Goal: Information Seeking & Learning: Learn about a topic

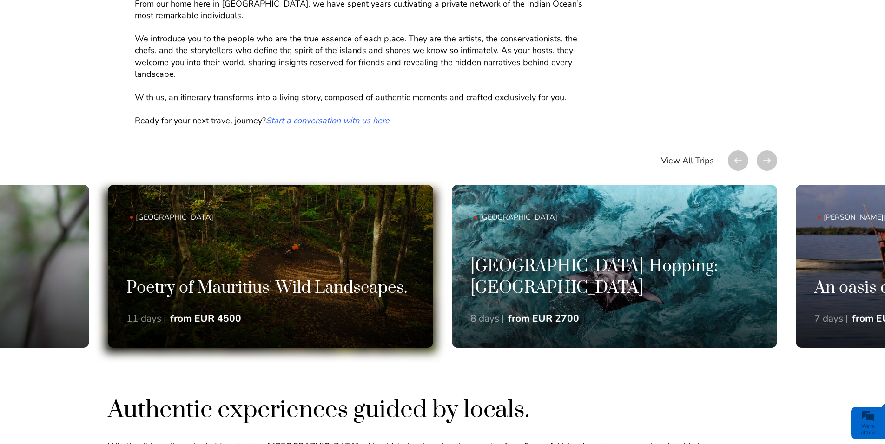
scroll to position [651, 0]
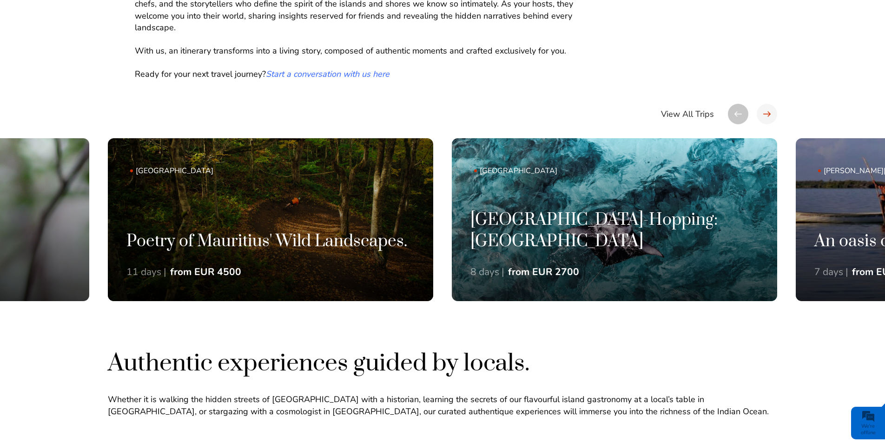
click at [760, 114] on div at bounding box center [767, 114] width 20 height 20
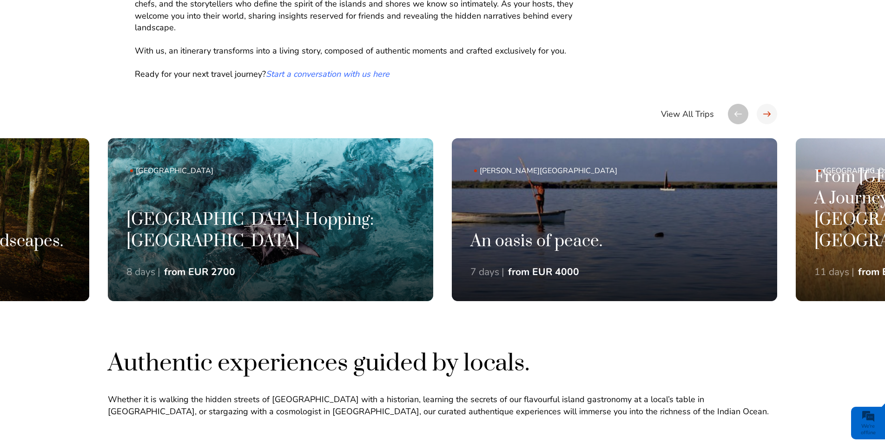
click at [762, 118] on div at bounding box center [767, 114] width 20 height 20
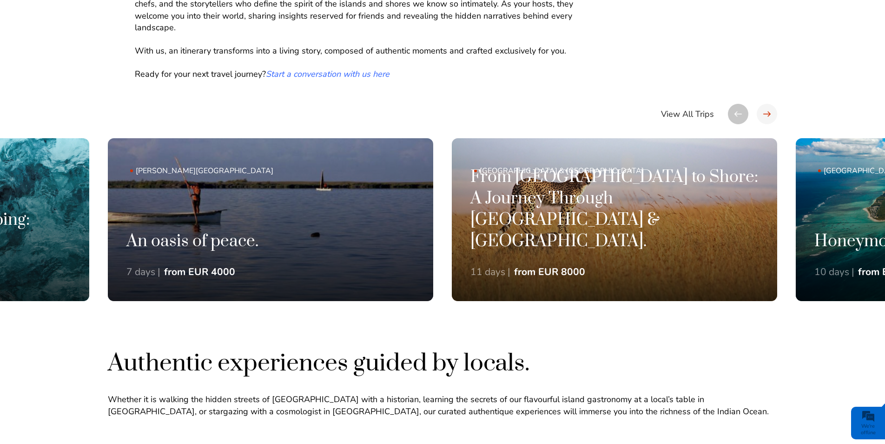
click at [764, 119] on div at bounding box center [767, 114] width 20 height 20
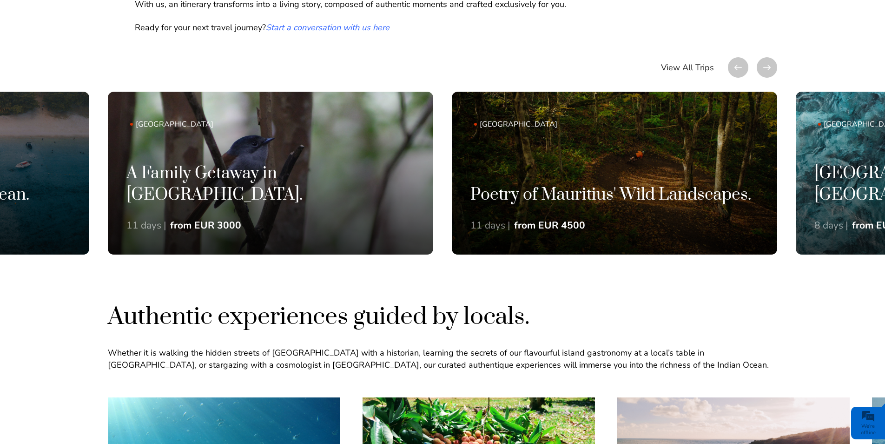
scroll to position [605, 0]
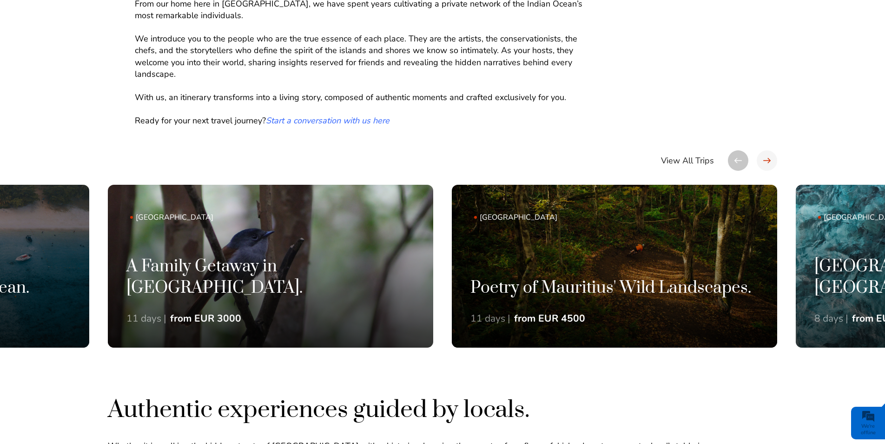
click at [767, 163] on div at bounding box center [767, 160] width 20 height 20
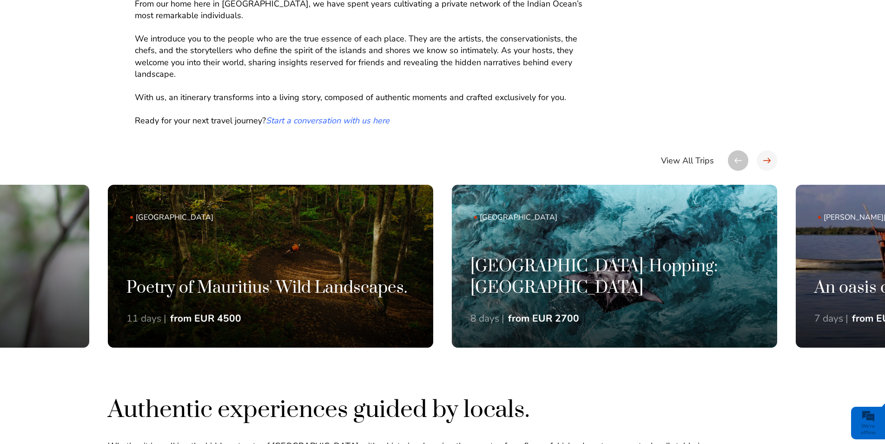
click at [767, 163] on div at bounding box center [767, 160] width 20 height 20
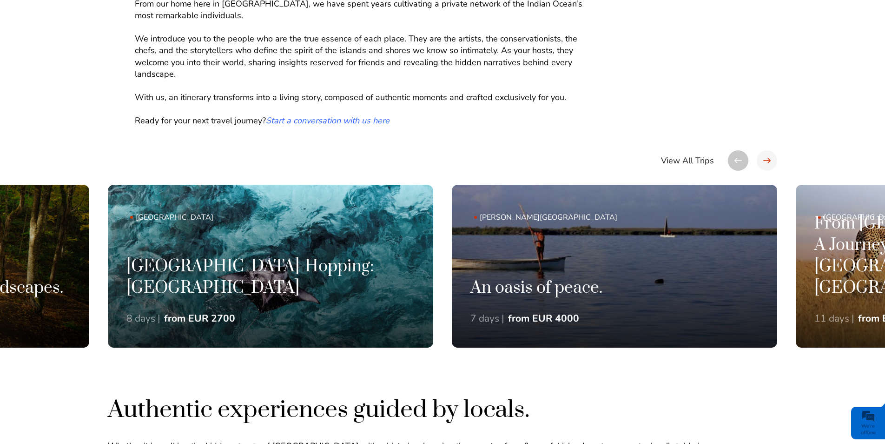
click at [767, 163] on div at bounding box center [767, 160] width 20 height 20
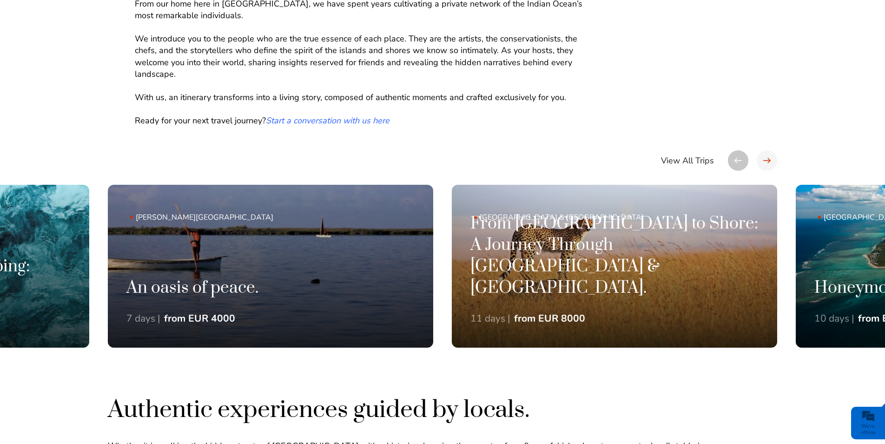
click at [767, 163] on div at bounding box center [767, 160] width 20 height 20
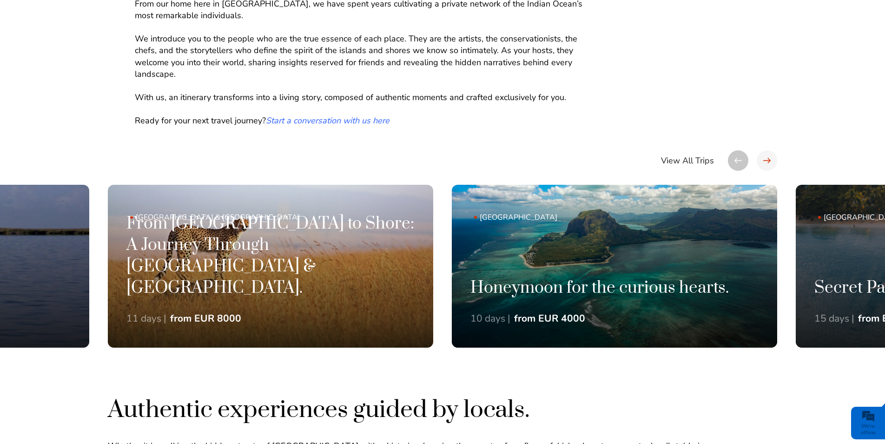
click at [767, 163] on div at bounding box center [767, 160] width 20 height 20
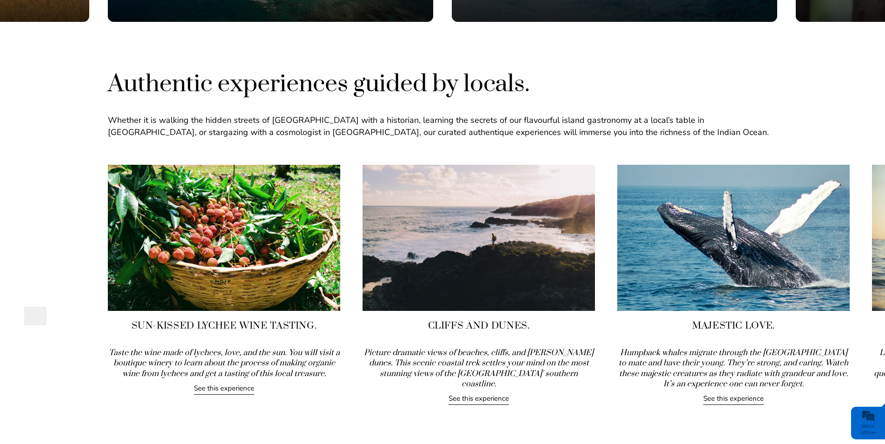
scroll to position [977, 0]
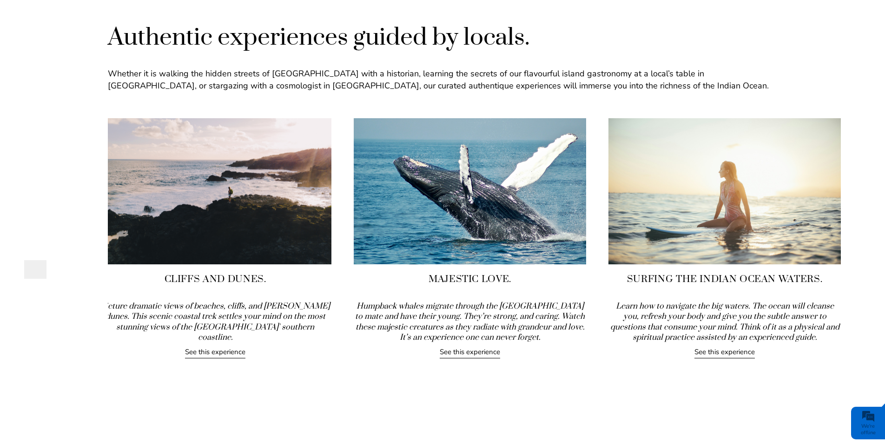
drag, startPoint x: 821, startPoint y: 284, endPoint x: 516, endPoint y: 305, distance: 305.7
click at [516, 305] on div "Majestic Love. Humpback whales migrate through the Indian Ocean to mate and hav…" at bounding box center [470, 238] width 233 height 240
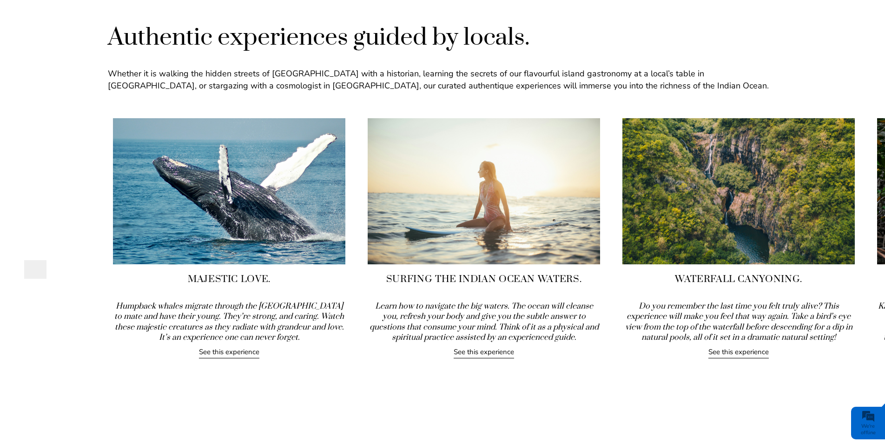
drag, startPoint x: 807, startPoint y: 311, endPoint x: 568, endPoint y: 319, distance: 238.7
click at [568, 319] on icon "Learn how to navigate the big waters. The ocean will cleanse you, refresh your …" at bounding box center [484, 321] width 229 height 41
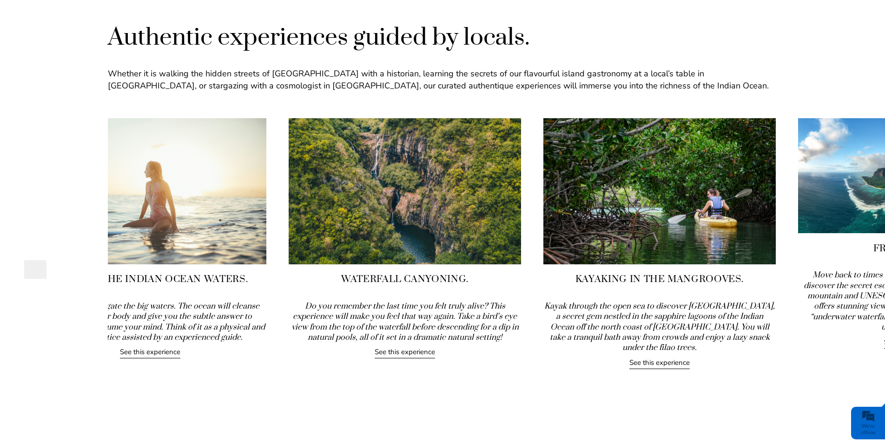
drag, startPoint x: 838, startPoint y: 267, endPoint x: 507, endPoint y: 309, distance: 333.7
click at [508, 309] on div "Waterfall Canyoning. Do you remember the last time you felt truly alive? This e…" at bounding box center [405, 238] width 233 height 240
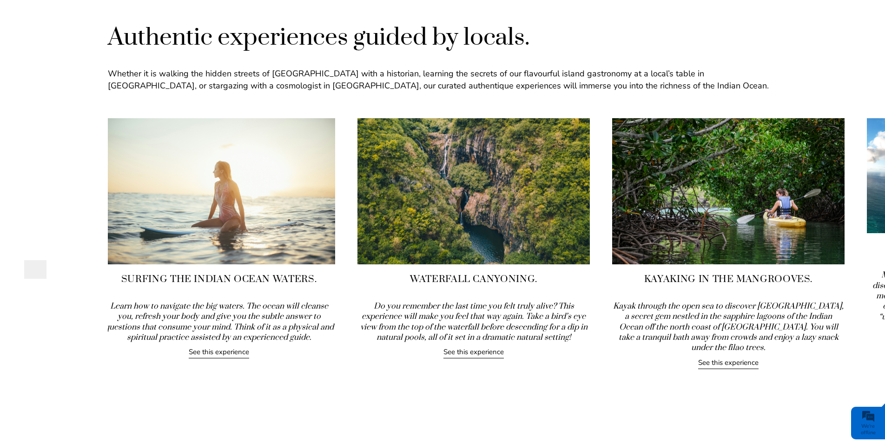
drag, startPoint x: 683, startPoint y: 279, endPoint x: 478, endPoint y: 305, distance: 207.1
click at [612, 304] on div "Kayaking in the Mangrooves. Kayak through the open sea to discover Amber Island…" at bounding box center [728, 243] width 233 height 251
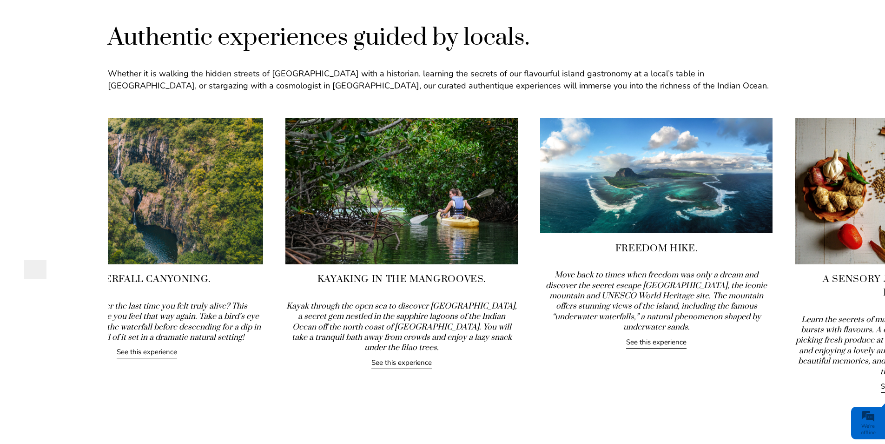
drag, startPoint x: 738, startPoint y: 266, endPoint x: 543, endPoint y: 293, distance: 196.8
click at [567, 293] on div "Freedom Hike. Move back to times when freedom was only a dream and discover the…" at bounding box center [656, 233] width 233 height 230
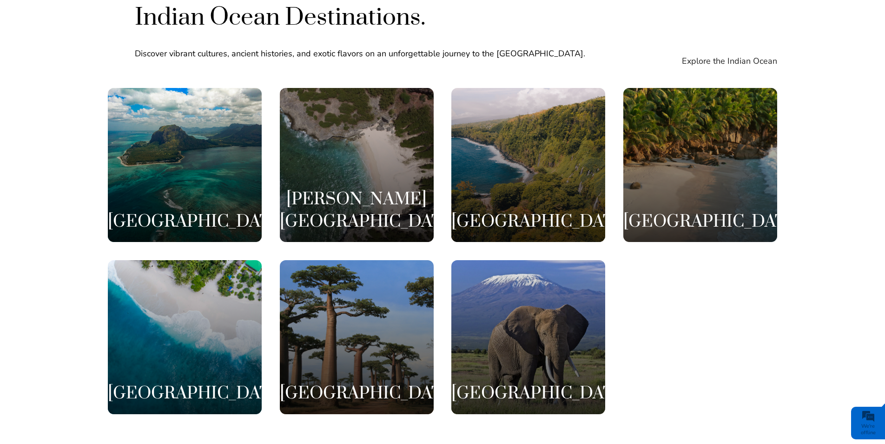
scroll to position [1783, 0]
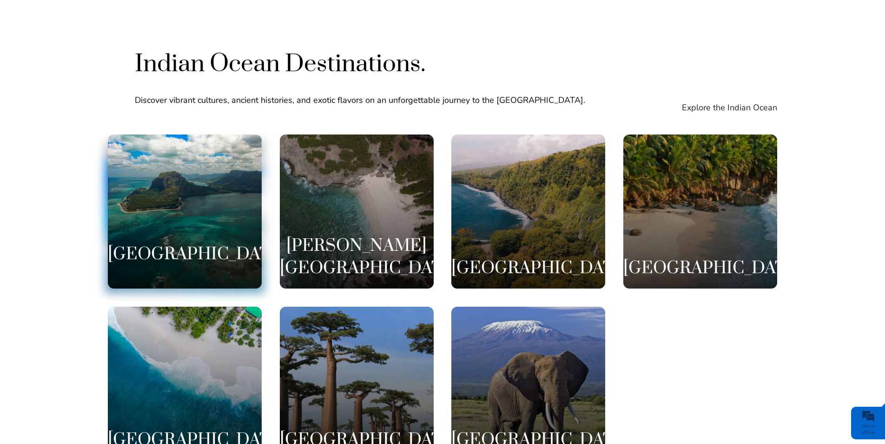
click at [173, 243] on h3 "Mauritius" at bounding box center [185, 254] width 154 height 22
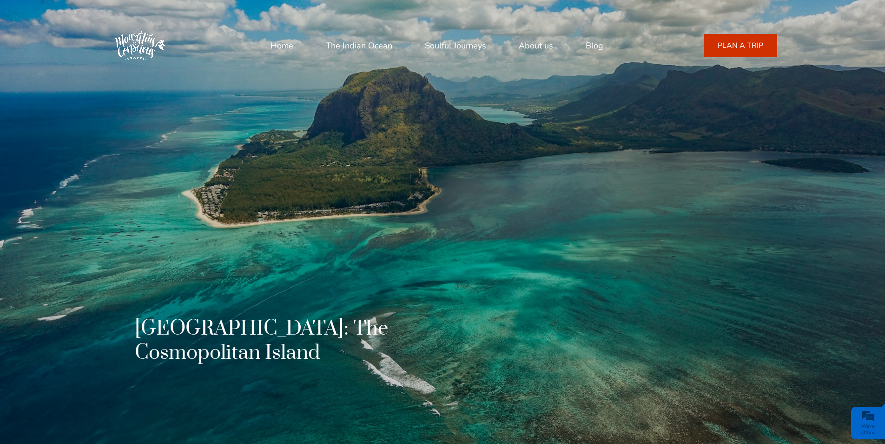
click at [532, 50] on link "About us" at bounding box center [536, 45] width 34 height 22
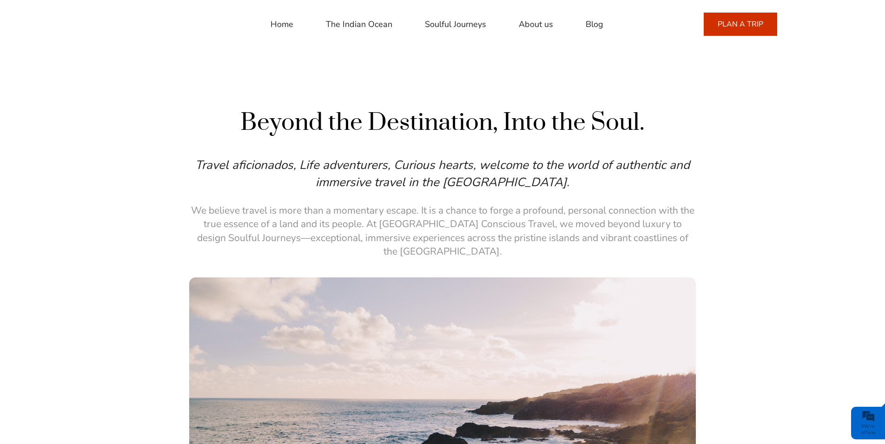
click at [528, 22] on link "About us" at bounding box center [536, 24] width 34 height 22
drag, startPoint x: 778, startPoint y: 0, endPoint x: 776, endPoint y: 75, distance: 74.4
click at [786, 80] on div "Beyond the Destination, Into the Soul. Travel aficionados, Life adventurers, Cu…" at bounding box center [442, 386] width 885 height 653
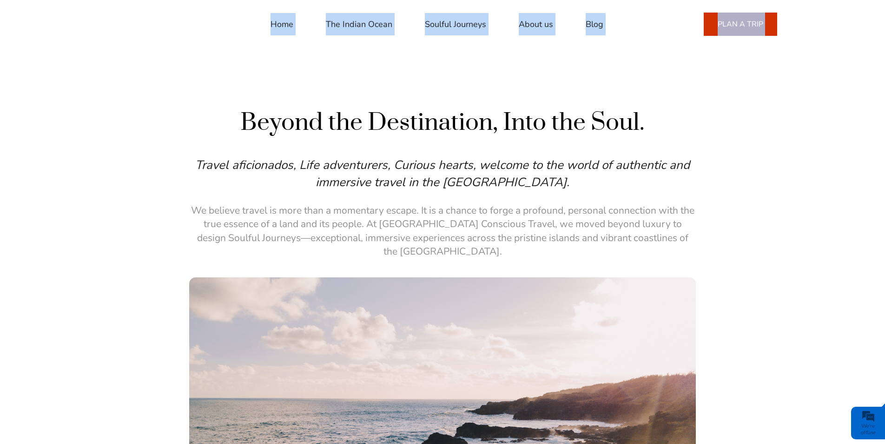
drag, startPoint x: 786, startPoint y: 1, endPoint x: 865, endPoint y: 26, distance: 82.8
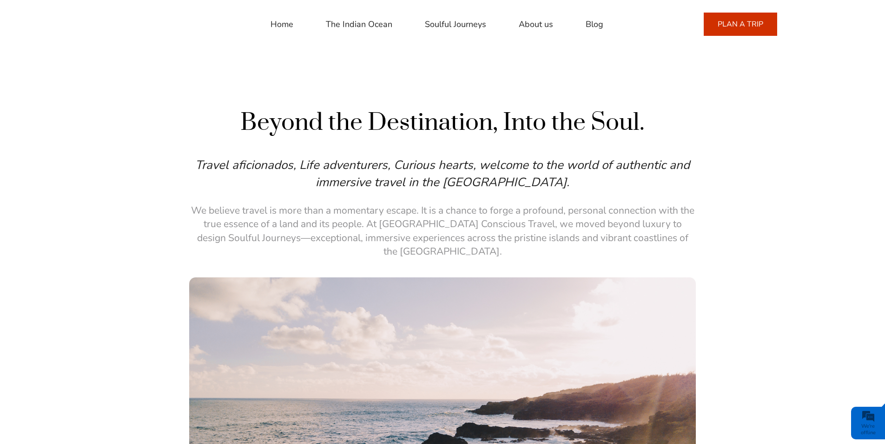
drag, startPoint x: 865, startPoint y: 26, endPoint x: 842, endPoint y: 7, distance: 29.8
drag, startPoint x: 811, startPoint y: 0, endPoint x: 864, endPoint y: 53, distance: 75.3
drag, startPoint x: 864, startPoint y: 53, endPoint x: 818, endPoint y: 18, distance: 57.8
click at [818, 18] on div "Home The Indian Ocean Soulful Journeys About us Blog +23054889401 Call or Whats…" at bounding box center [442, 24] width 885 height 22
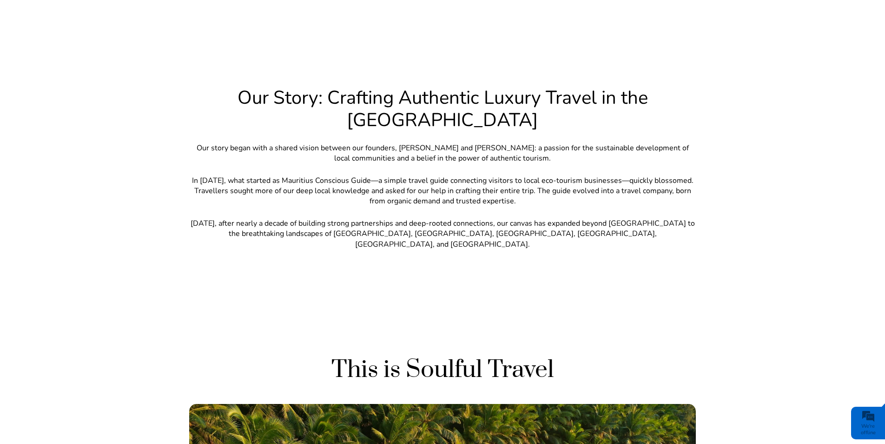
scroll to position [627, 0]
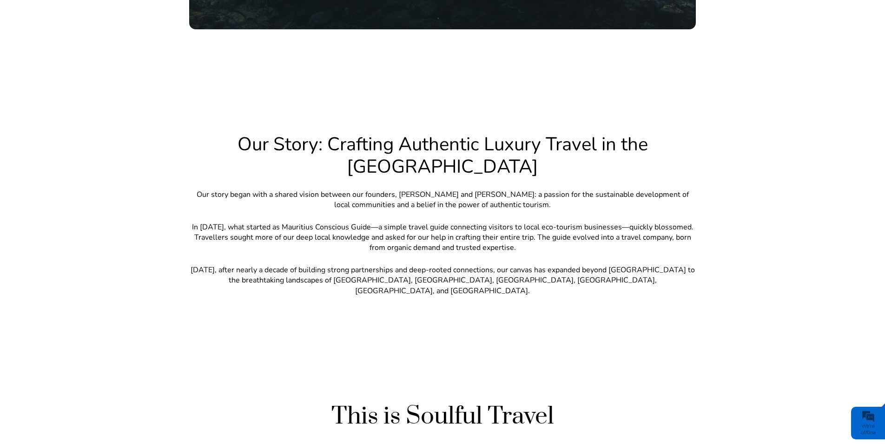
click at [530, 317] on div "Our Story: Crafting Authentic Luxury Travel in the Indian Ocean Our story began…" at bounding box center [442, 219] width 885 height 267
click at [573, 189] on p "Our story began with a shared vision between our founders, Romina Tello and Ger…" at bounding box center [442, 199] width 507 height 21
drag, startPoint x: 566, startPoint y: 180, endPoint x: 578, endPoint y: 182, distance: 11.7
click at [578, 189] on p "Our story began with a shared vision between our founders, Romina Tello and Ger…" at bounding box center [442, 199] width 507 height 21
drag, startPoint x: 578, startPoint y: 182, endPoint x: 578, endPoint y: 188, distance: 6.5
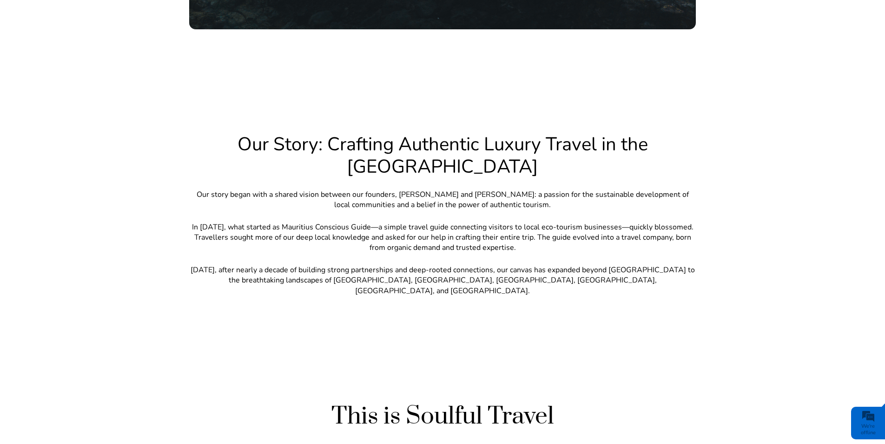
click at [578, 189] on p "Our story began with a shared vision between our founders, [PERSON_NAME] and [P…" at bounding box center [442, 199] width 507 height 21
drag, startPoint x: 569, startPoint y: 179, endPoint x: 551, endPoint y: 192, distance: 22.1
click at [551, 192] on p "Our story began with a shared vision between our founders, [PERSON_NAME] and [P…" at bounding box center [442, 199] width 507 height 21
copy p "sustainable development of local communities and a belief in the power of authe…"
click at [580, 199] on div "Our Story: Crafting Authentic Luxury Travel in the Indian Ocean Our story began…" at bounding box center [442, 220] width 507 height 174
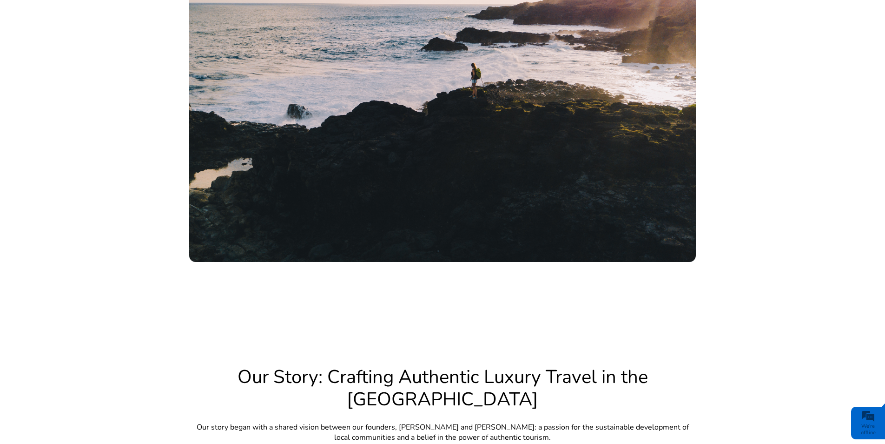
scroll to position [581, 0]
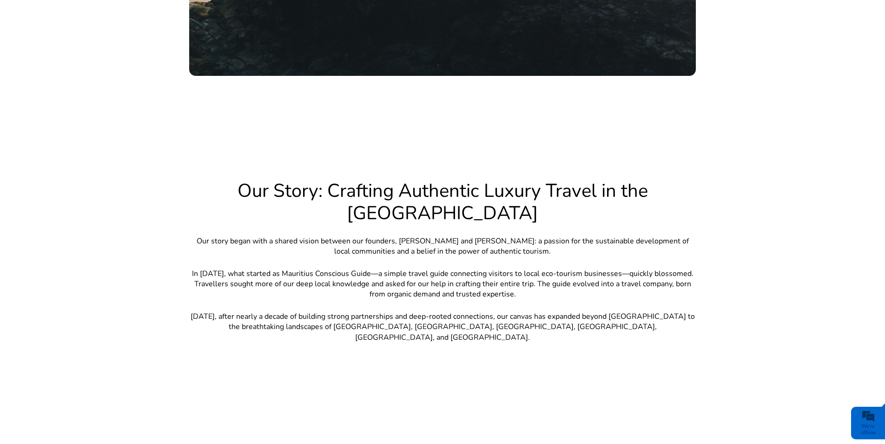
click at [363, 272] on p "In [DATE], what started as Mauritius Conscious Guide—a simple travel guide conn…" at bounding box center [442, 283] width 507 height 31
click at [471, 277] on p "In [DATE], what started as Mauritius Conscious Guide—a simple travel guide conn…" at bounding box center [442, 283] width 507 height 31
drag, startPoint x: 471, startPoint y: 277, endPoint x: 565, endPoint y: 273, distance: 94.0
click at [557, 275] on p "In [DATE], what started as Mauritius Conscious Guide—a simple travel guide conn…" at bounding box center [442, 283] width 507 height 31
click at [612, 271] on p "In [DATE], what started as Mauritius Conscious Guide—a simple travel guide conn…" at bounding box center [442, 283] width 507 height 31
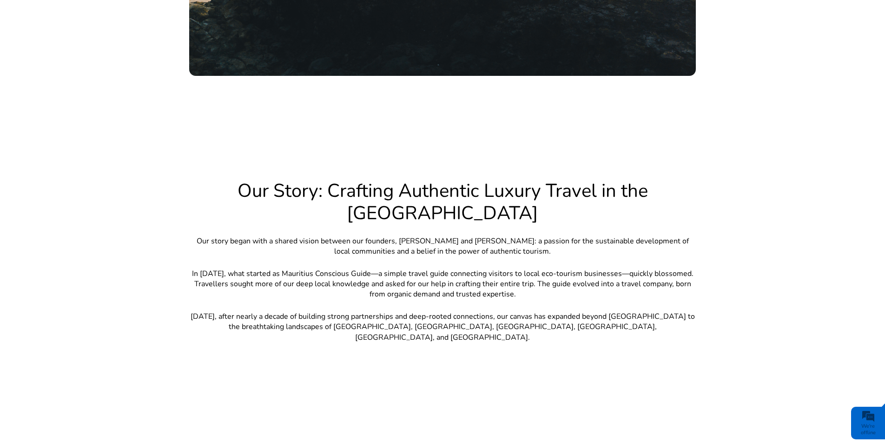
click at [654, 270] on p "In [DATE], what started as Mauritius Conscious Guide—a simple travel guide conn…" at bounding box center [442, 283] width 507 height 31
click at [638, 269] on p "In [DATE], what started as Mauritius Conscious Guide—a simple travel guide conn…" at bounding box center [442, 283] width 507 height 31
click at [455, 279] on p "In [DATE], what started as Mauritius Conscious Guide—a simple travel guide conn…" at bounding box center [442, 283] width 507 height 31
drag, startPoint x: 410, startPoint y: 283, endPoint x: 399, endPoint y: 284, distance: 11.7
click at [399, 284] on p "In [DATE], what started as Mauritius Conscious Guide—a simple travel guide conn…" at bounding box center [442, 283] width 507 height 31
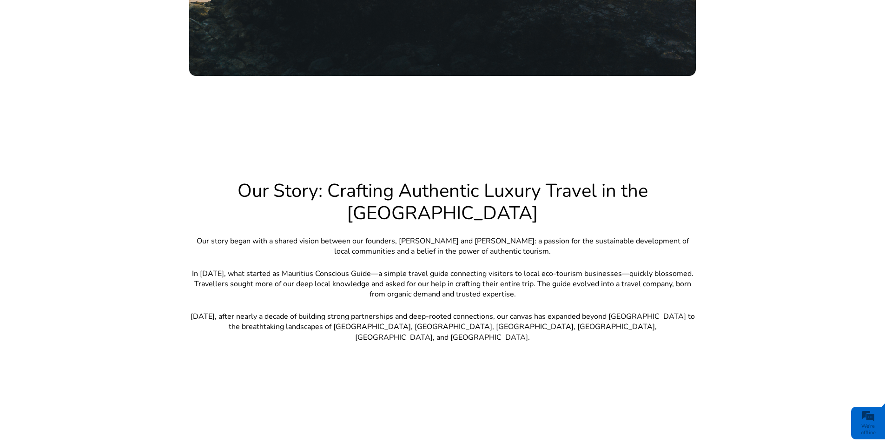
drag, startPoint x: 399, startPoint y: 284, endPoint x: 240, endPoint y: 301, distance: 159.0
click at [266, 311] on p "[DATE], after nearly a decade of building strong partnerships and deep-rooted c…" at bounding box center [442, 326] width 507 height 31
click at [243, 311] on p "[DATE], after nearly a decade of building strong partnerships and deep-rooted c…" at bounding box center [442, 326] width 507 height 31
click at [299, 311] on p "[DATE], after nearly a decade of building strong partnerships and deep-rooted c…" at bounding box center [442, 326] width 507 height 31
click at [338, 311] on p "[DATE], after nearly a decade of building strong partnerships and deep-rooted c…" at bounding box center [442, 326] width 507 height 31
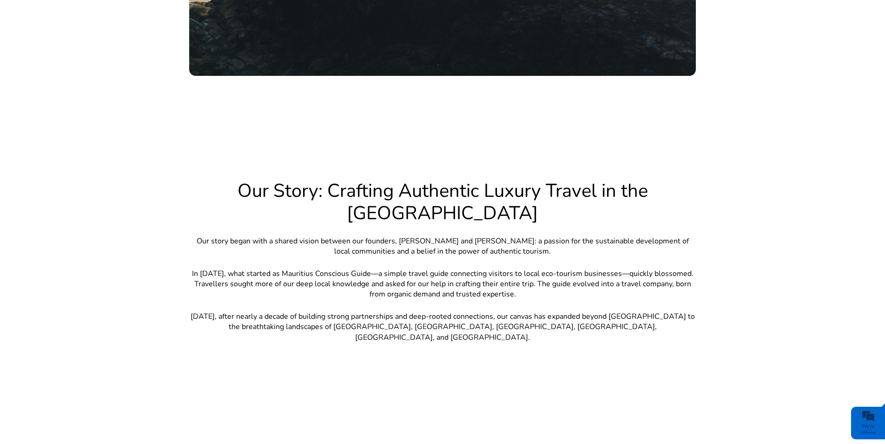
click at [612, 311] on p "[DATE], after nearly a decade of building strong partnerships and deep-rooted c…" at bounding box center [442, 326] width 507 height 31
click at [585, 314] on p "[DATE], after nearly a decade of building strong partnerships and deep-rooted c…" at bounding box center [442, 326] width 507 height 31
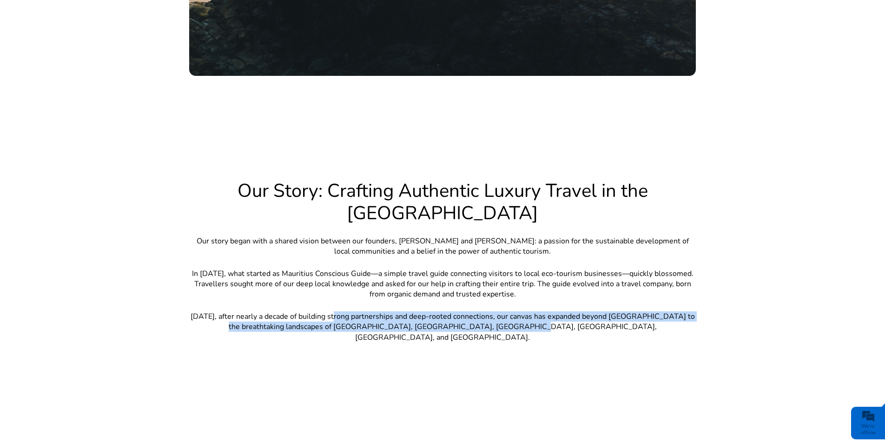
drag, startPoint x: 571, startPoint y: 317, endPoint x: 351, endPoint y: 287, distance: 222.0
click at [351, 287] on div "Our Story: Crafting Authentic Luxury Travel in the Indian Ocean Our story began…" at bounding box center [442, 266] width 507 height 174
click at [509, 312] on p "[DATE], after nearly a decade of building strong partnerships and deep-rooted c…" at bounding box center [442, 326] width 507 height 31
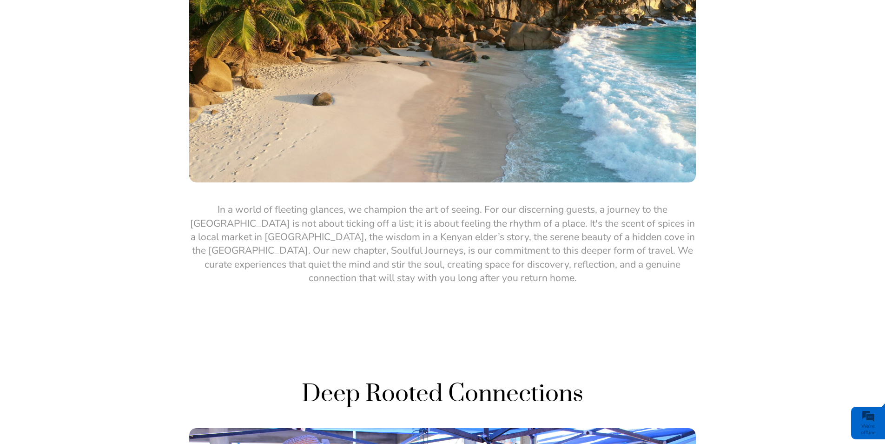
scroll to position [1092, 0]
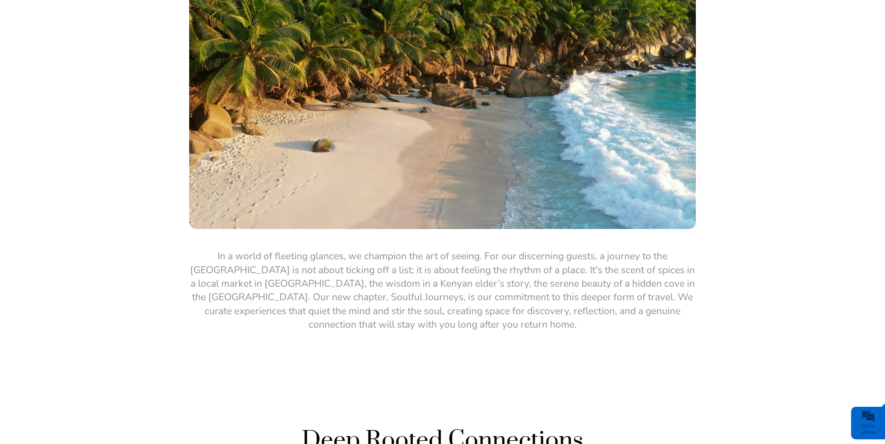
drag, startPoint x: 280, startPoint y: 248, endPoint x: 576, endPoint y: 315, distance: 303.3
click at [576, 315] on div "This is Soulful Travel" at bounding box center [442, 133] width 885 height 489
drag, startPoint x: 514, startPoint y: 303, endPoint x: 200, endPoint y: 210, distance: 328.0
click at [200, 210] on div "This is Soulful Travel" at bounding box center [442, 133] width 507 height 396
drag, startPoint x: 200, startPoint y: 210, endPoint x: 182, endPoint y: 217, distance: 19.0
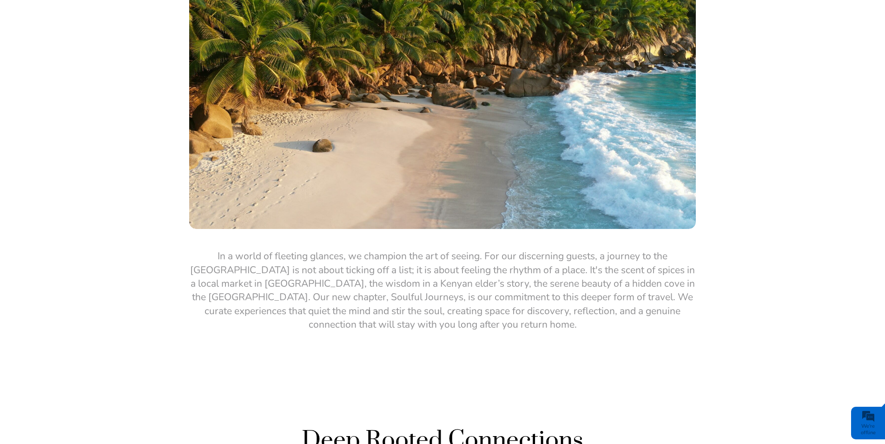
click at [182, 217] on div "This is Soulful Travel" at bounding box center [442, 133] width 885 height 396
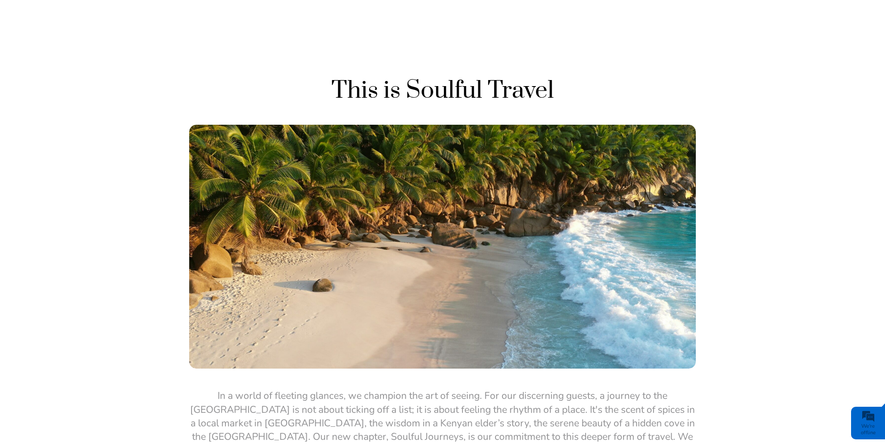
scroll to position [999, 0]
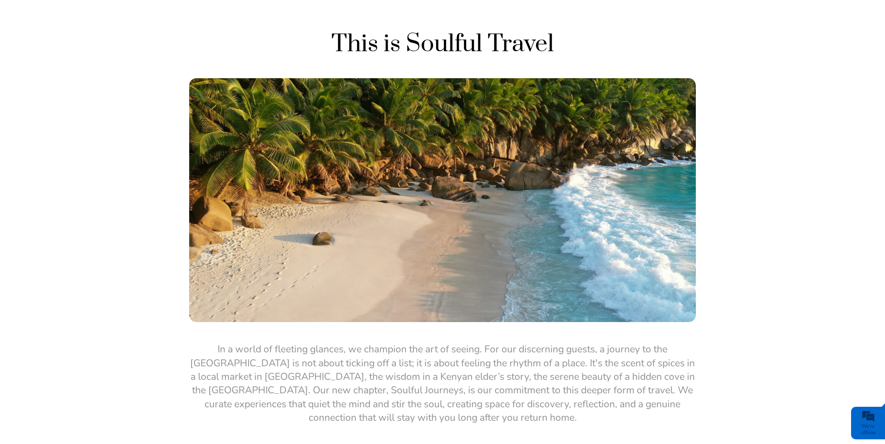
click at [216, 88] on img at bounding box center [442, 200] width 507 height 244
click at [726, 258] on div "This is Soulful Travel" at bounding box center [442, 226] width 885 height 396
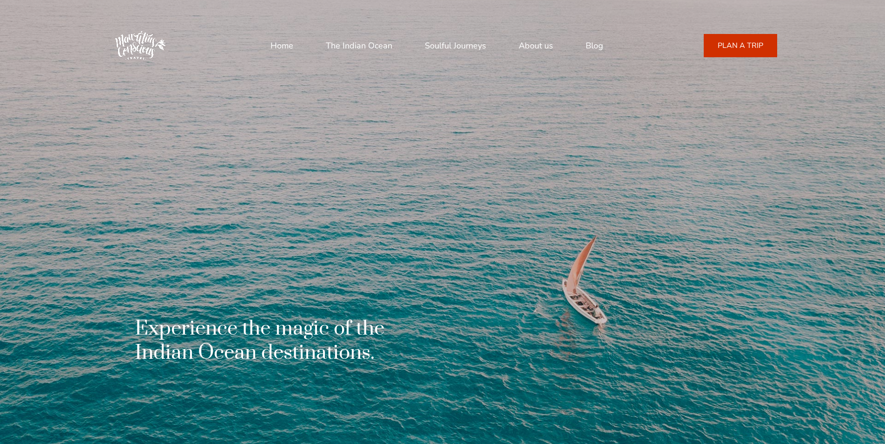
click at [549, 52] on link "About us" at bounding box center [536, 45] width 34 height 22
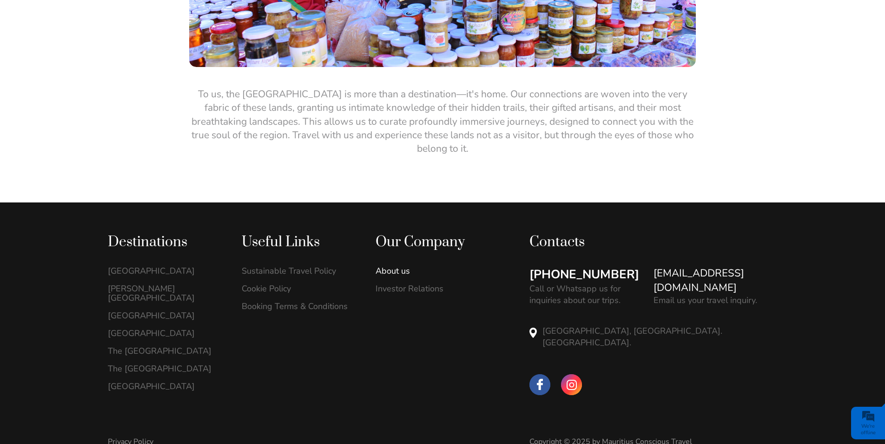
click at [398, 266] on link "About us" at bounding box center [433, 270] width 114 height 9
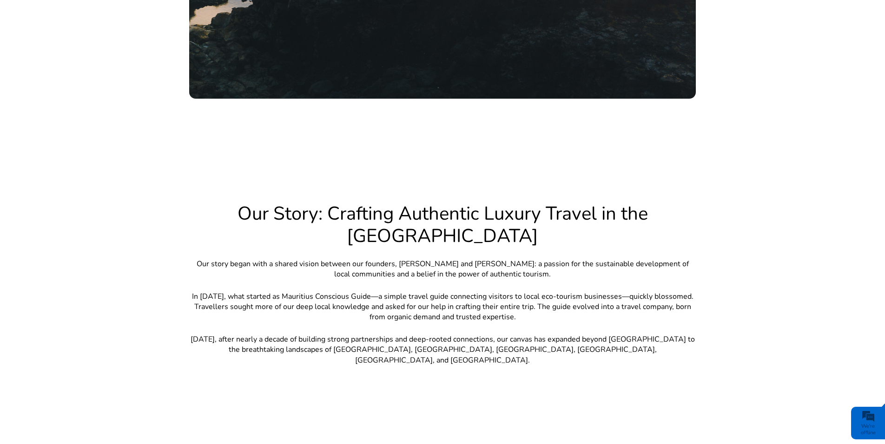
scroll to position [605, 0]
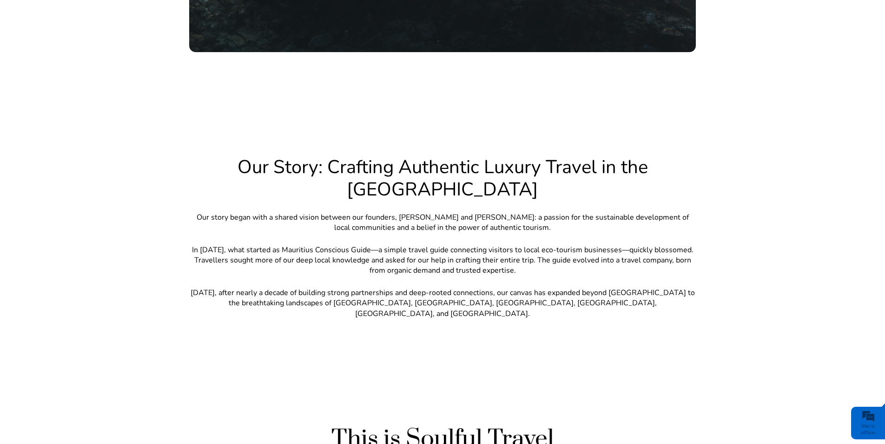
drag, startPoint x: 433, startPoint y: 245, endPoint x: 433, endPoint y: 251, distance: 6.1
click at [433, 251] on p "In [DATE], what started as Mauritius Conscious Guide—a simple travel guide conn…" at bounding box center [442, 260] width 507 height 31
drag, startPoint x: 197, startPoint y: 243, endPoint x: 395, endPoint y: 308, distance: 208.1
click at [564, 266] on div "Our Story: Crafting Authentic Luxury Travel in the Indian Ocean Our story began…" at bounding box center [442, 243] width 507 height 174
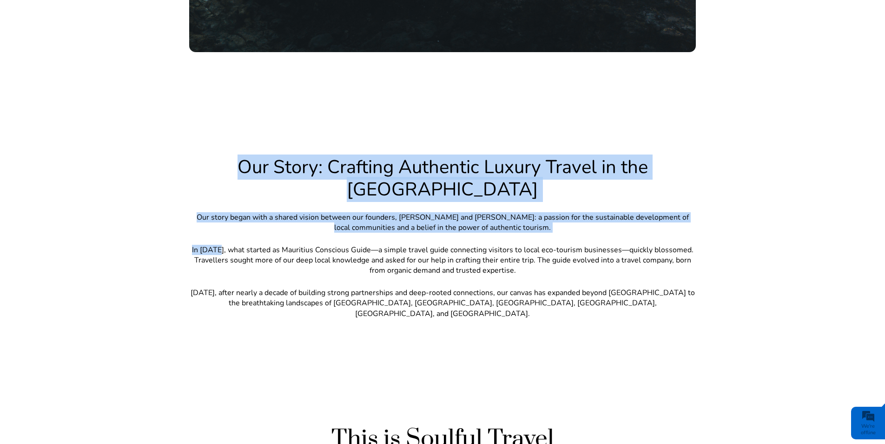
drag, startPoint x: 395, startPoint y: 308, endPoint x: 219, endPoint y: 229, distance: 192.3
click at [219, 229] on div "Our Story: Crafting Authentic Luxury Travel in the Indian Ocean Our story began…" at bounding box center [442, 242] width 885 height 267
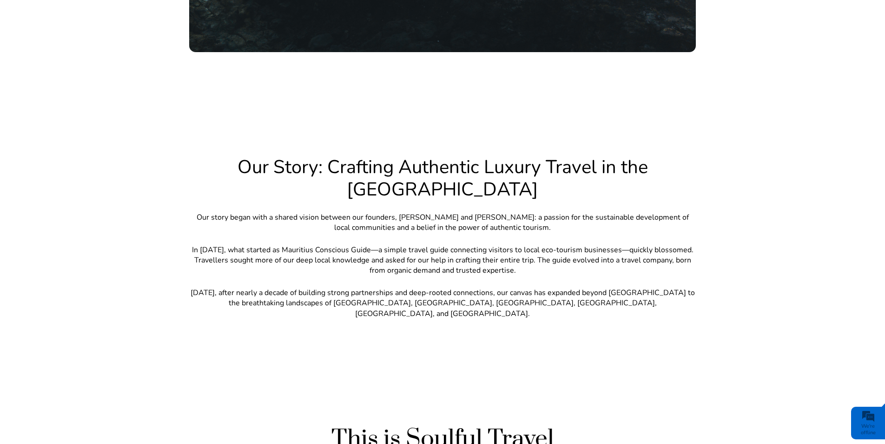
click at [784, 227] on div "Our Story: Crafting Authentic Luxury Travel in the Indian Ocean Our story began…" at bounding box center [442, 243] width 885 height 174
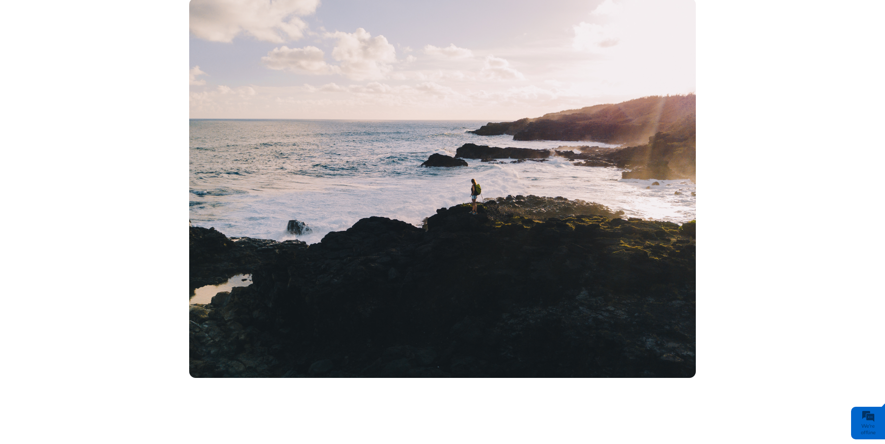
scroll to position [0, 0]
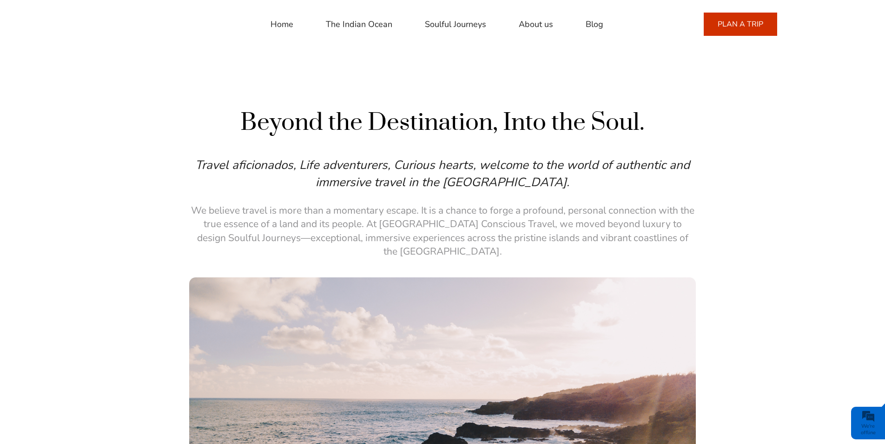
drag, startPoint x: 499, startPoint y: 3, endPoint x: -2, endPoint y: 52, distance: 503.7
click at [407, 86] on div "Beyond the Destination, Into the Soul. Travel aficionados, Life adventurers, Cu…" at bounding box center [442, 386] width 885 height 653
click at [734, 212] on div "Beyond the Destination, Into the Soul. Travel aficionados, Life adventurers, Cu…" at bounding box center [442, 387] width 885 height 560
